Goal: Task Accomplishment & Management: Use online tool/utility

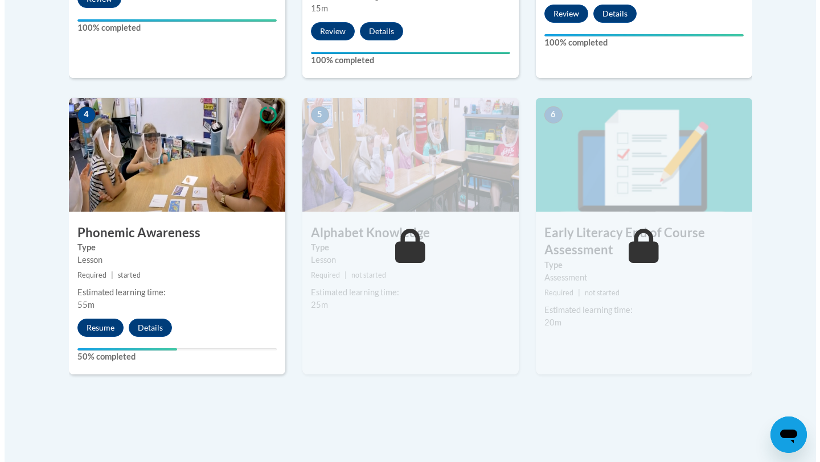
scroll to position [599, 0]
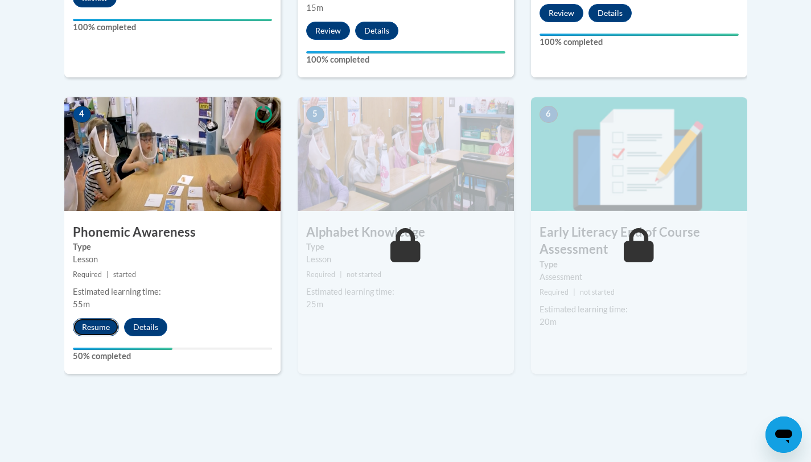
click at [94, 325] on button "Resume" at bounding box center [96, 327] width 46 height 18
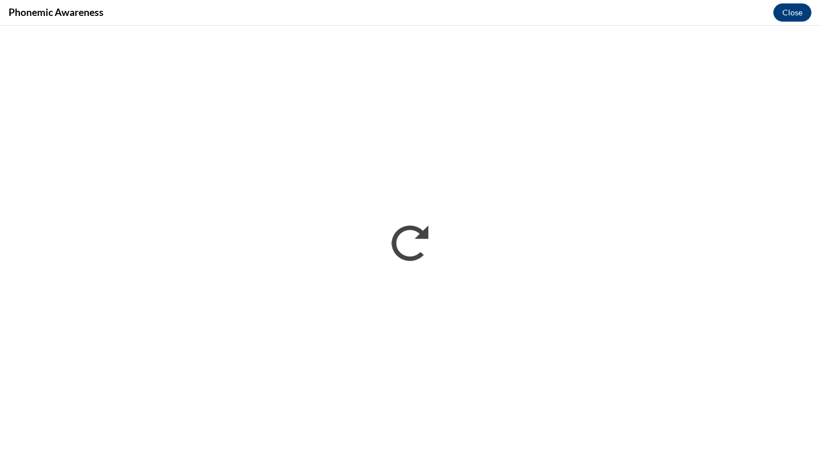
scroll to position [0, 0]
